Goal: Check status: Check status

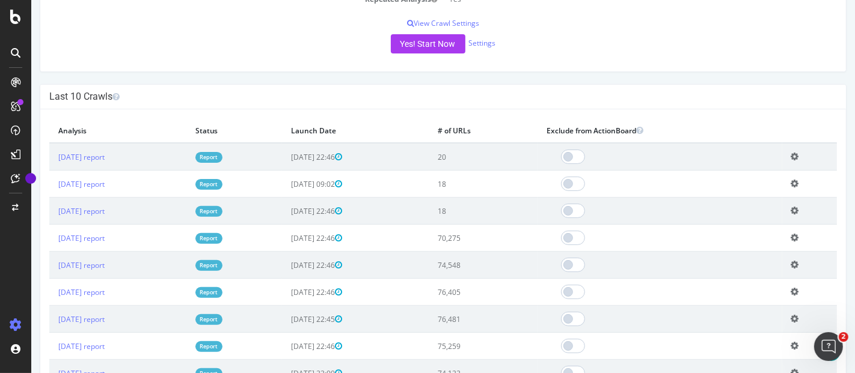
scroll to position [316, 0]
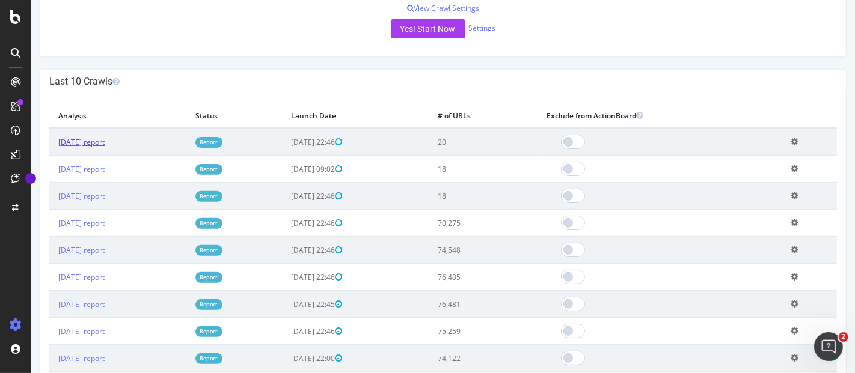
click at [104, 137] on link "[DATE] report" at bounding box center [81, 142] width 46 height 10
